Goal: Communication & Community: Answer question/provide support

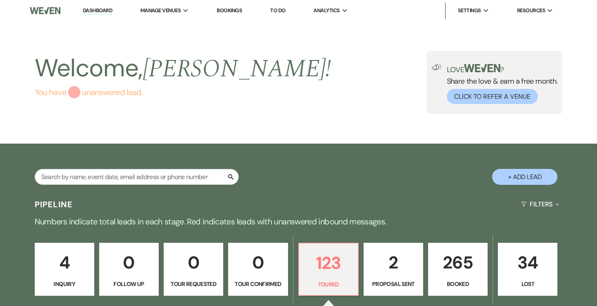
click at [76, 89] on div "1" at bounding box center [74, 92] width 12 height 12
click at [70, 260] on p "4" at bounding box center [64, 262] width 49 height 27
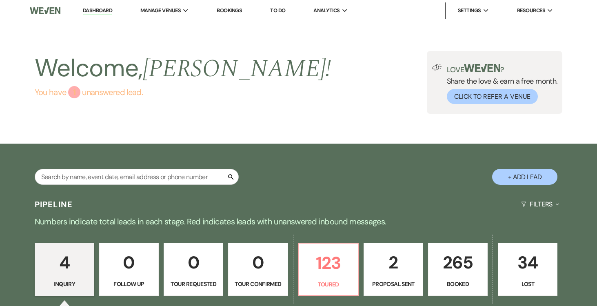
click at [75, 92] on div "1" at bounding box center [74, 92] width 12 height 12
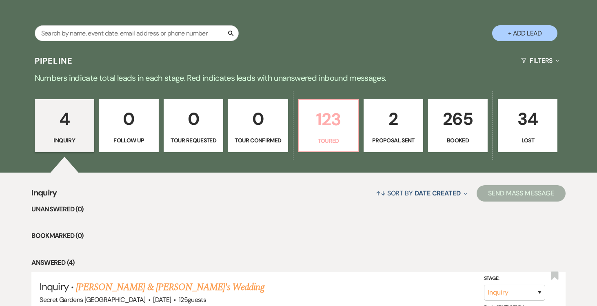
click at [336, 138] on p "Toured" at bounding box center [328, 140] width 49 height 9
select select "5"
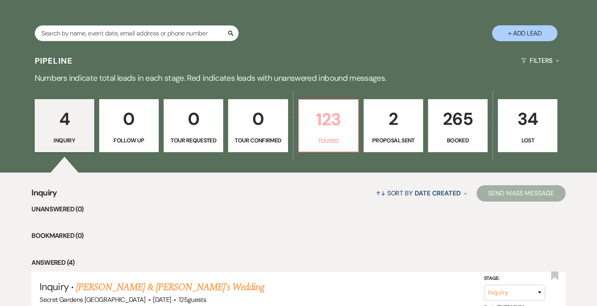
select select "5"
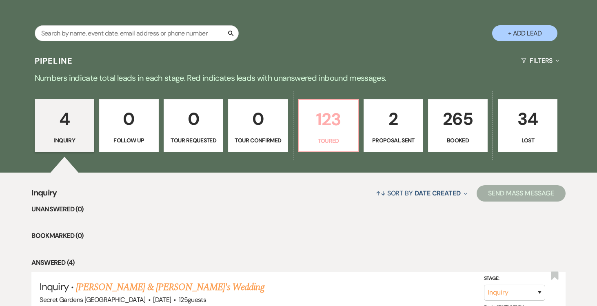
select select "5"
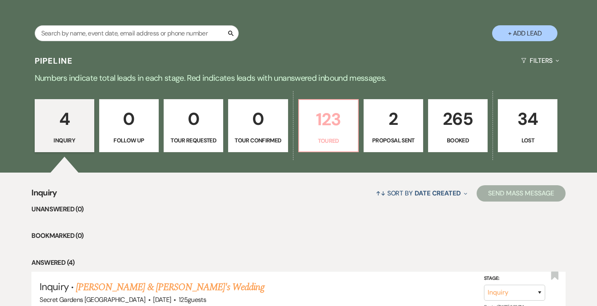
select select "5"
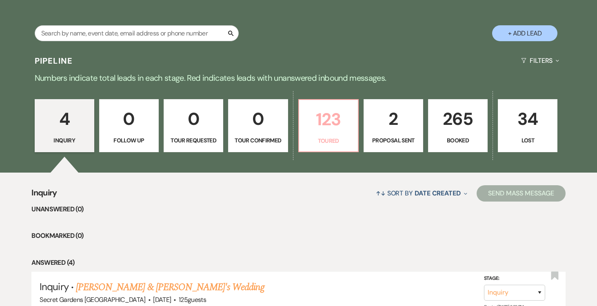
select select "5"
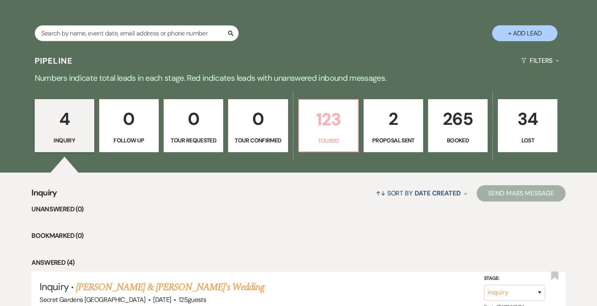
select select "5"
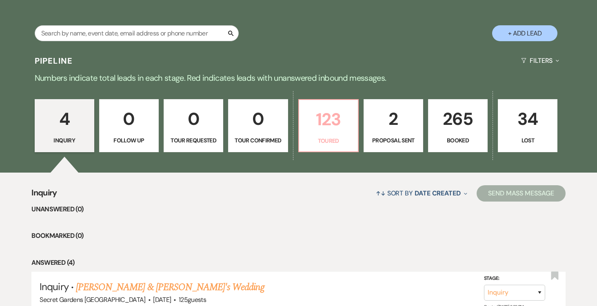
select select "5"
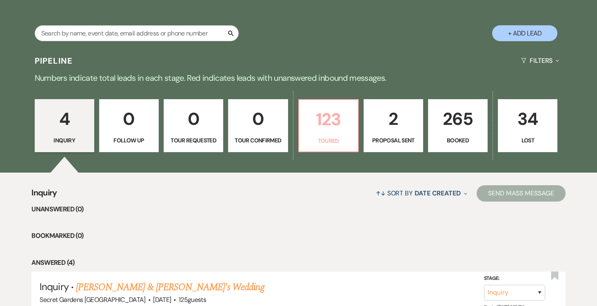
select select "5"
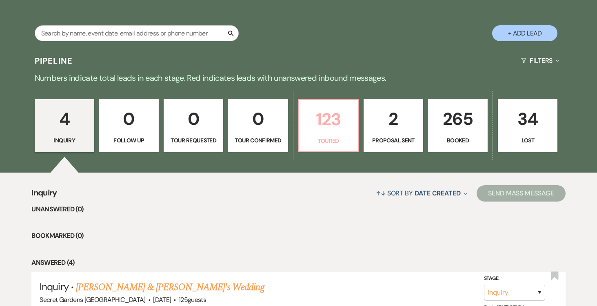
select select "5"
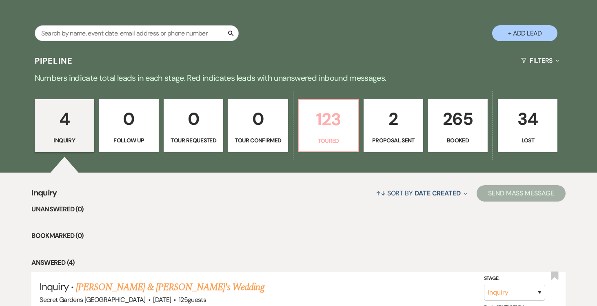
select select "5"
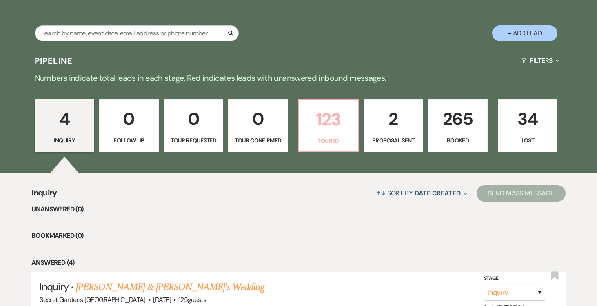
select select "5"
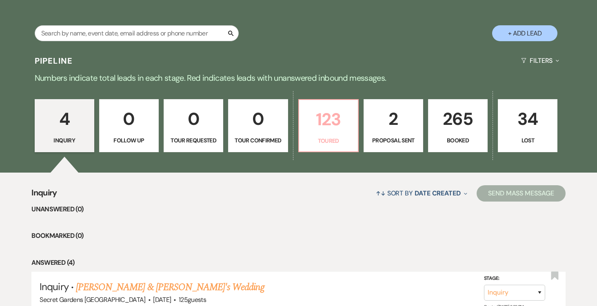
select select "5"
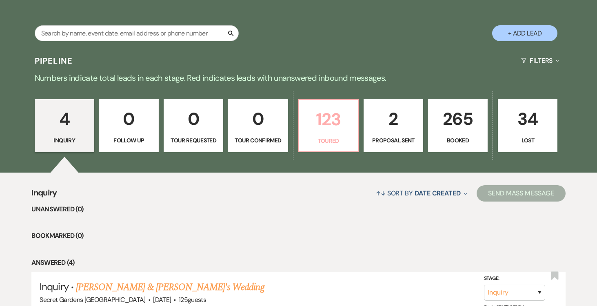
select select "5"
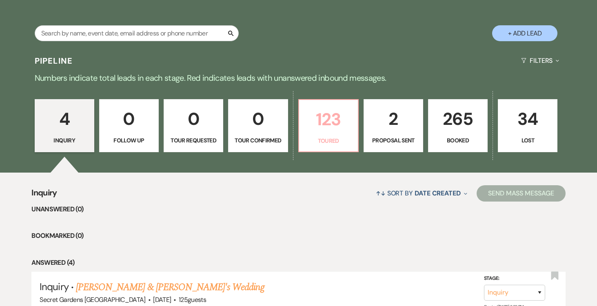
select select "5"
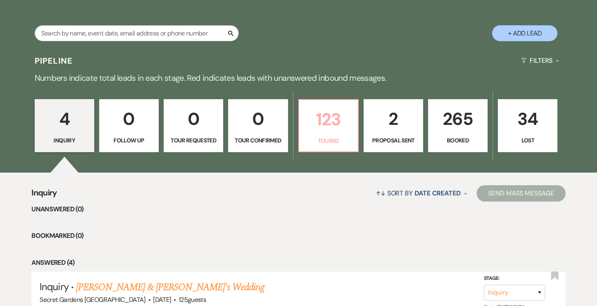
select select "5"
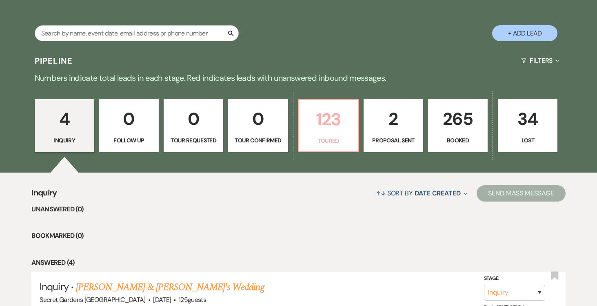
select select "5"
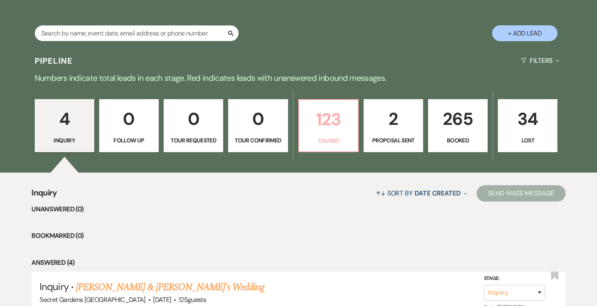
select select "5"
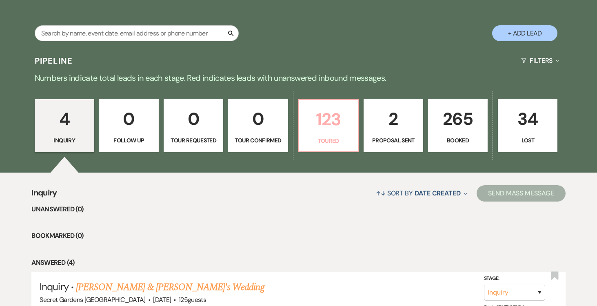
select select "5"
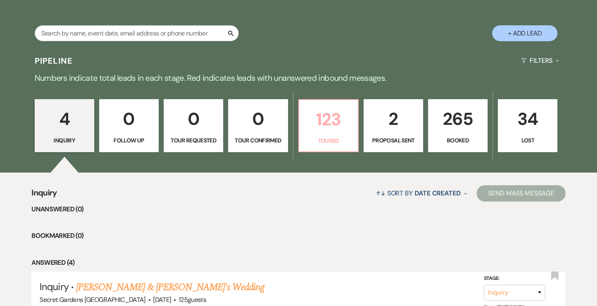
select select "5"
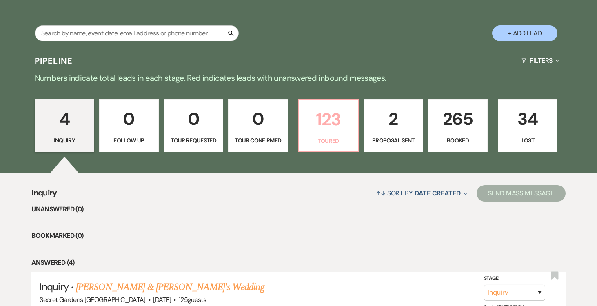
select select "5"
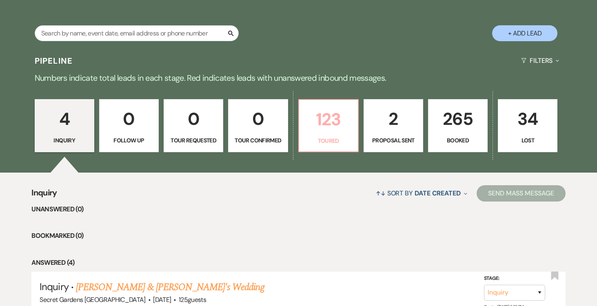
select select "5"
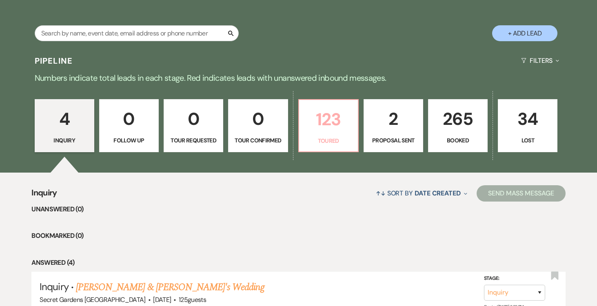
select select "5"
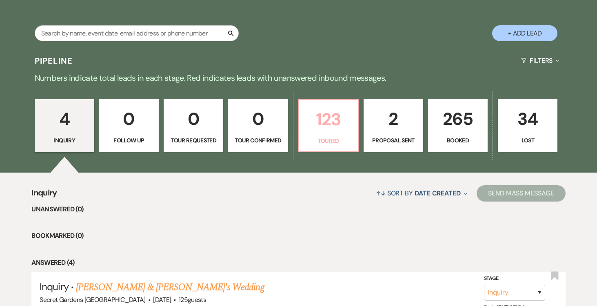
select select "5"
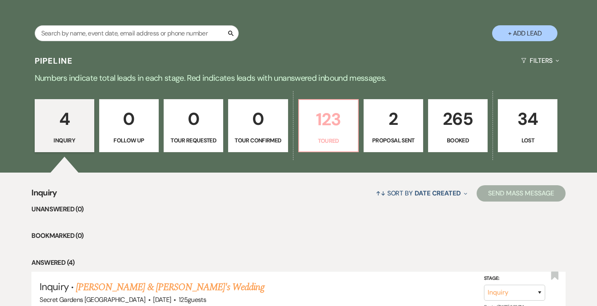
select select "5"
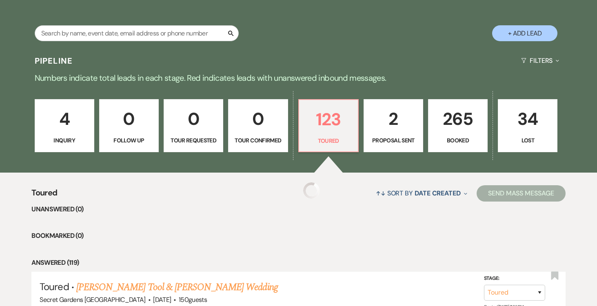
select select "5"
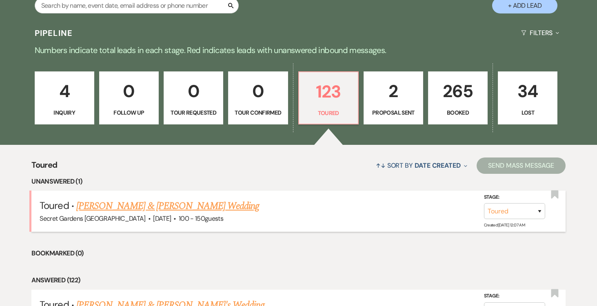
scroll to position [174, 0]
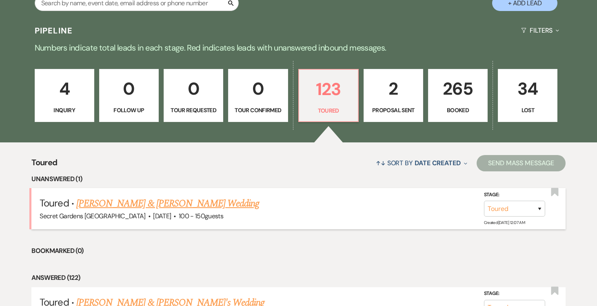
click at [163, 202] on link "[PERSON_NAME] & [PERSON_NAME] Wedding" at bounding box center [167, 203] width 183 height 15
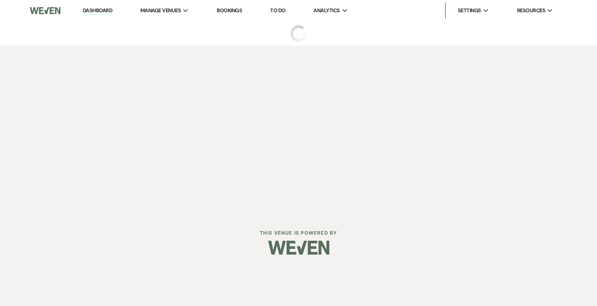
select select "5"
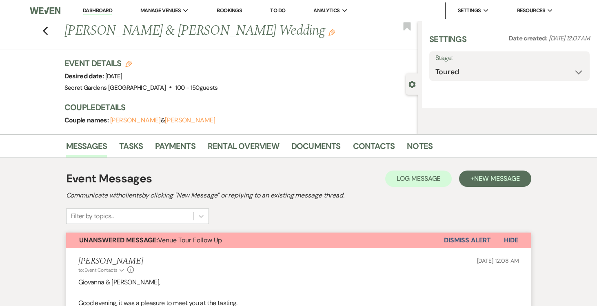
select select "2"
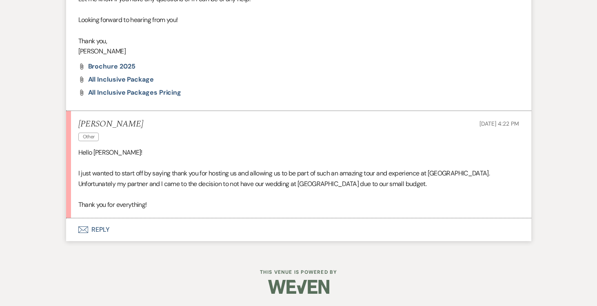
scroll to position [425, 0]
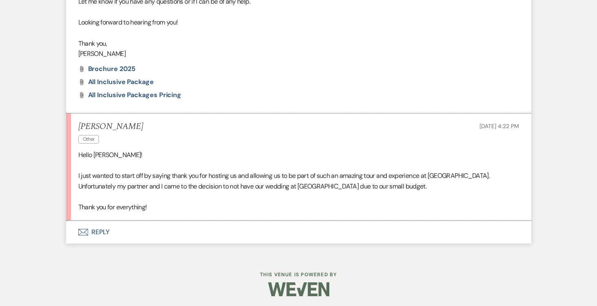
click at [96, 229] on button "Envelope Reply" at bounding box center [299, 232] width 466 height 23
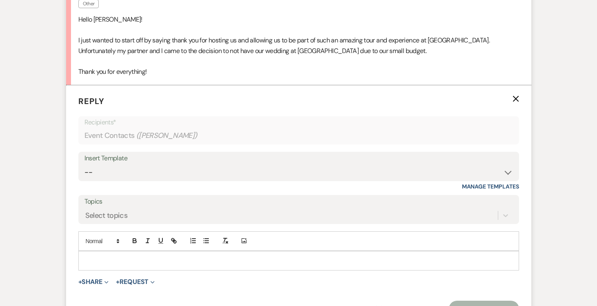
scroll to position [577, 0]
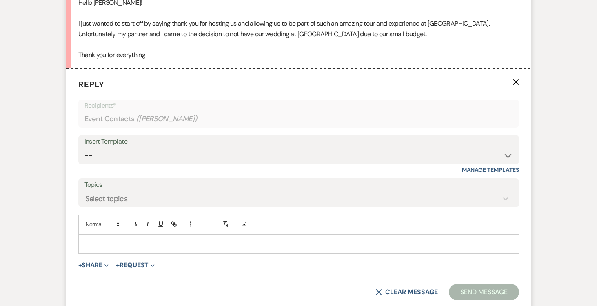
click at [129, 240] on p at bounding box center [299, 244] width 428 height 9
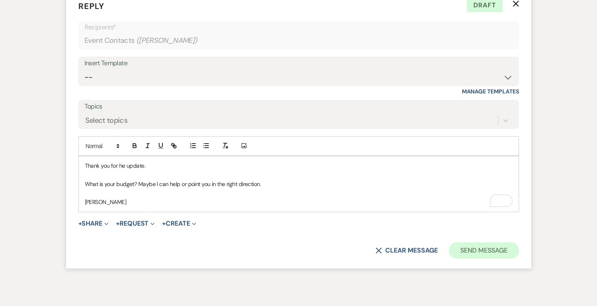
scroll to position [656, 0]
click at [501, 248] on button "Send Message" at bounding box center [484, 250] width 70 height 16
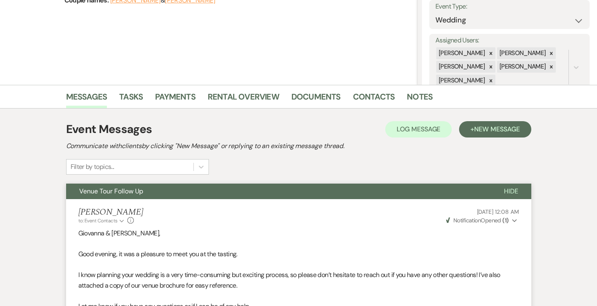
scroll to position [0, 0]
